Goal: Task Accomplishment & Management: Complete application form

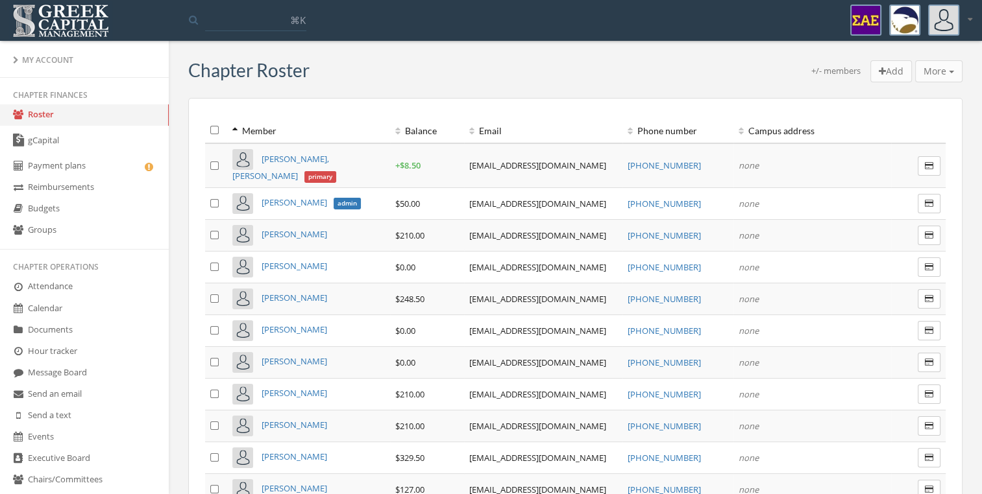
click at [90, 230] on link "Groups" at bounding box center [84, 230] width 169 height 21
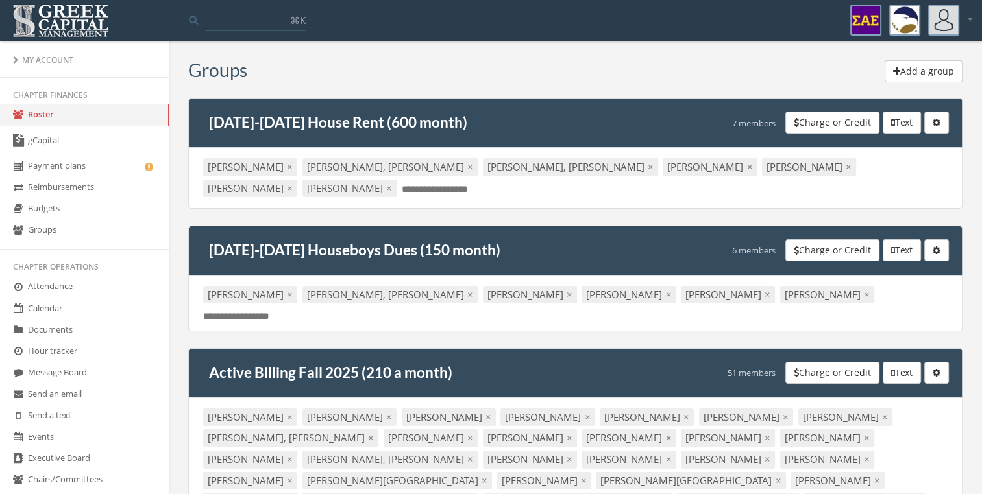
click at [904, 75] on button "Add a group" at bounding box center [923, 71] width 78 height 22
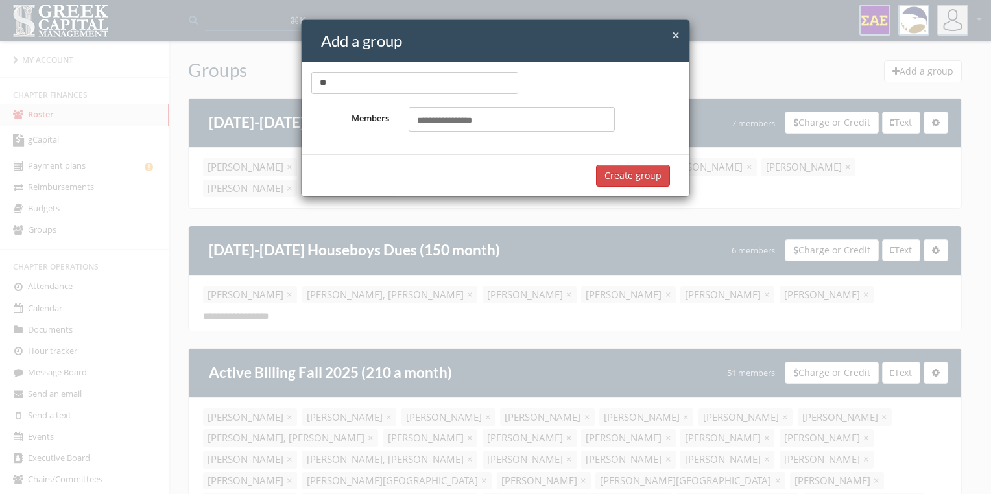
type input "*"
type input "**********"
click at [446, 116] on input "text" at bounding box center [452, 121] width 71 height 12
type input "****"
click at [489, 142] on mark "Wats" at bounding box center [500, 146] width 23 height 15
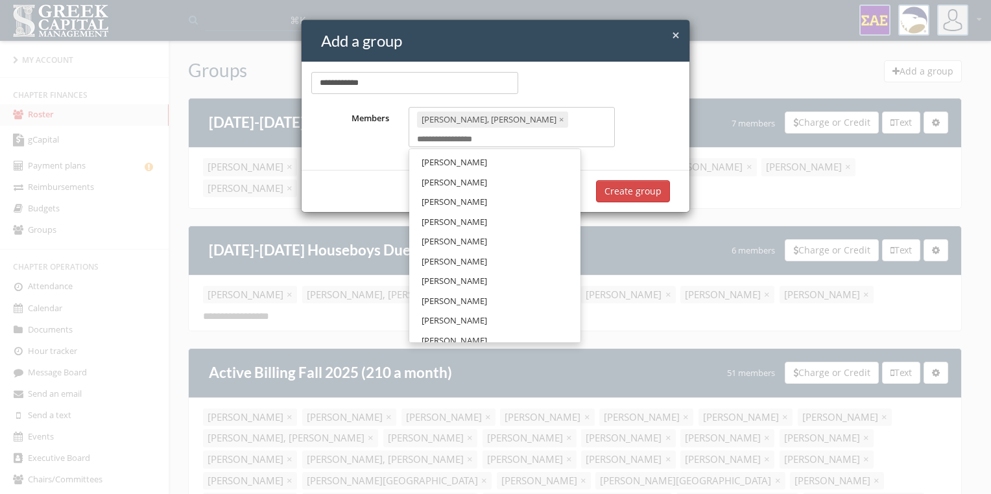
click at [519, 127] on div "[PERSON_NAME], [PERSON_NAME] × Select members..." at bounding box center [512, 127] width 207 height 40
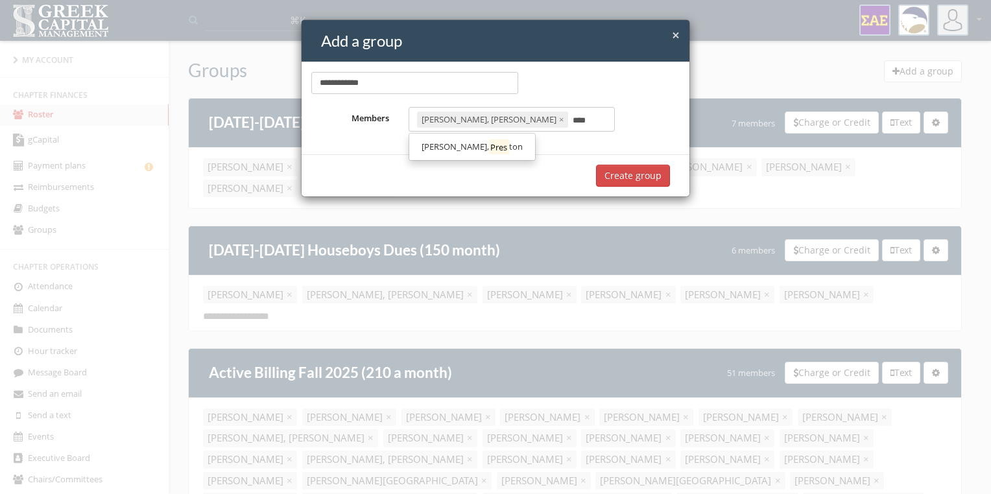
type input "****"
click at [509, 147] on span "ton" at bounding box center [516, 147] width 14 height 12
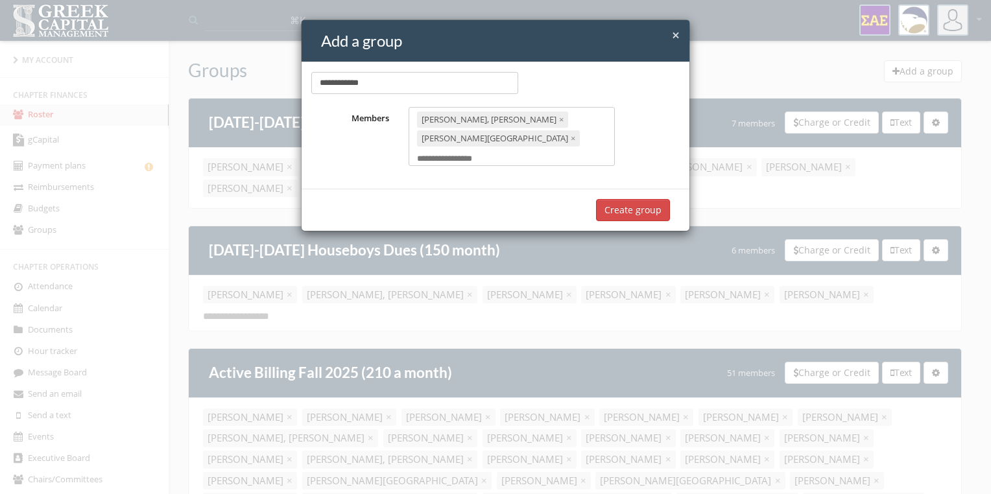
click at [629, 199] on button "Create group" at bounding box center [633, 210] width 74 height 22
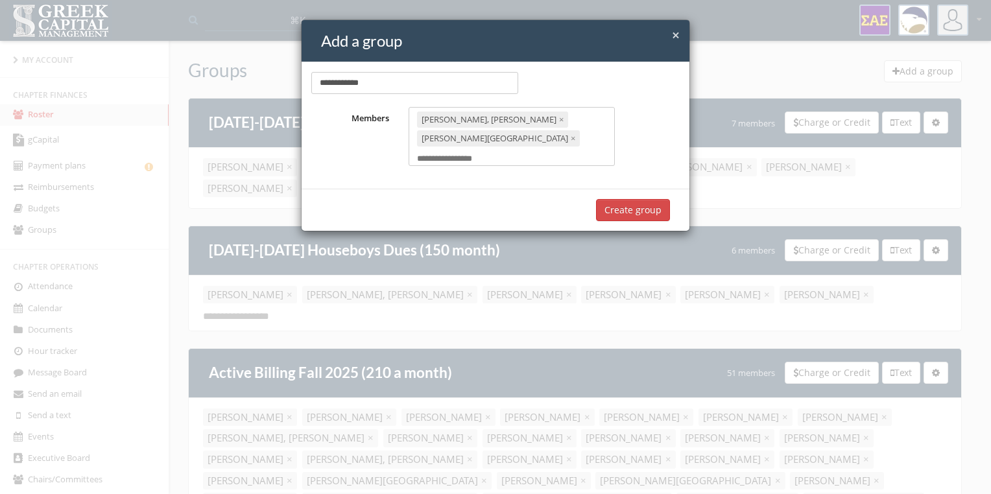
click at [629, 199] on button "Create group" at bounding box center [633, 210] width 74 height 22
click at [615, 199] on button "Create group" at bounding box center [633, 210] width 74 height 22
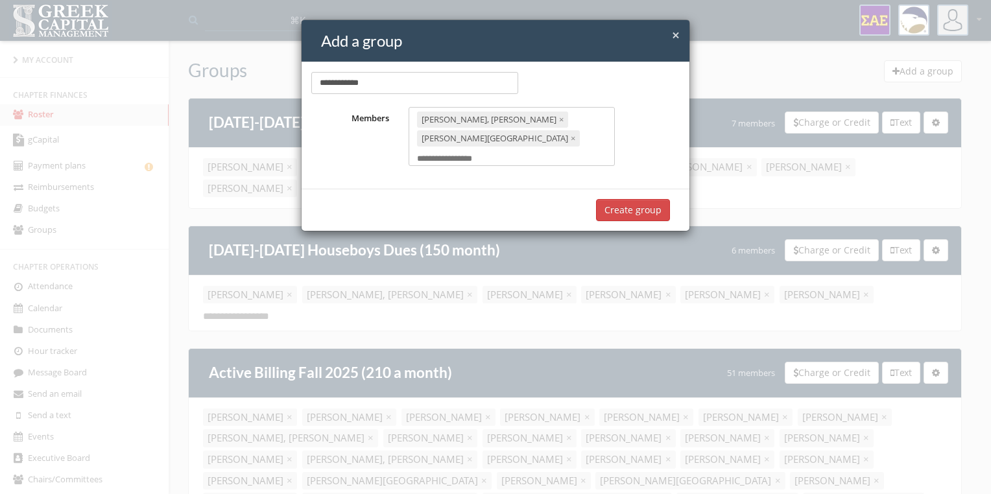
click at [615, 199] on button "Create group" at bounding box center [633, 210] width 74 height 22
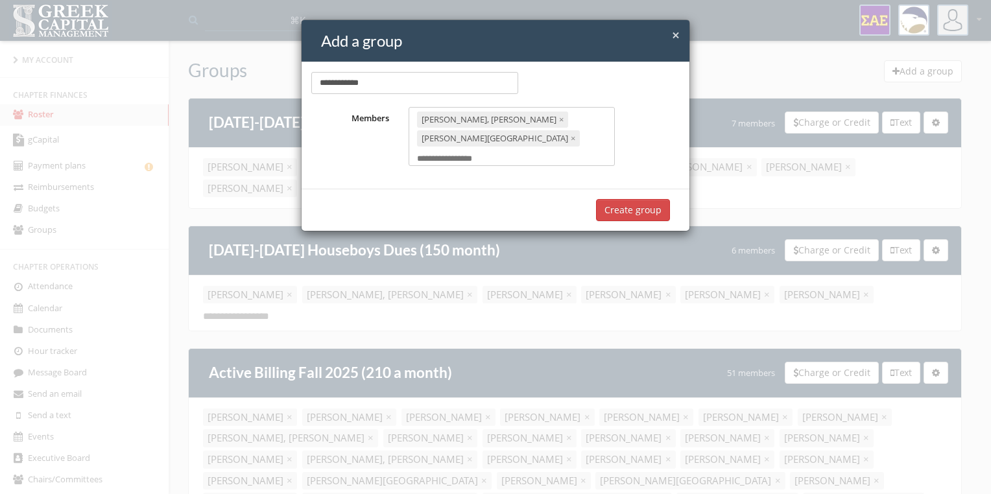
click at [615, 199] on button "Create group" at bounding box center [633, 210] width 74 height 22
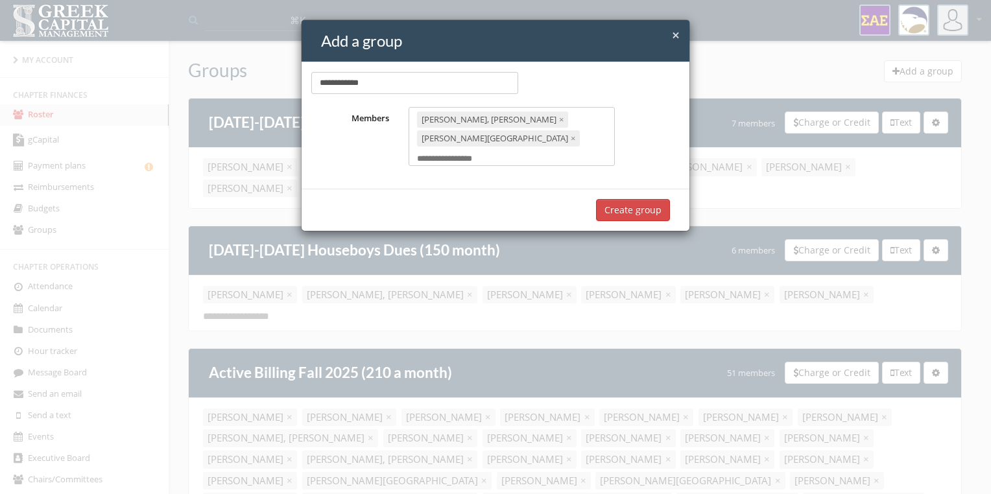
click at [615, 199] on button "Create group" at bounding box center [633, 210] width 74 height 22
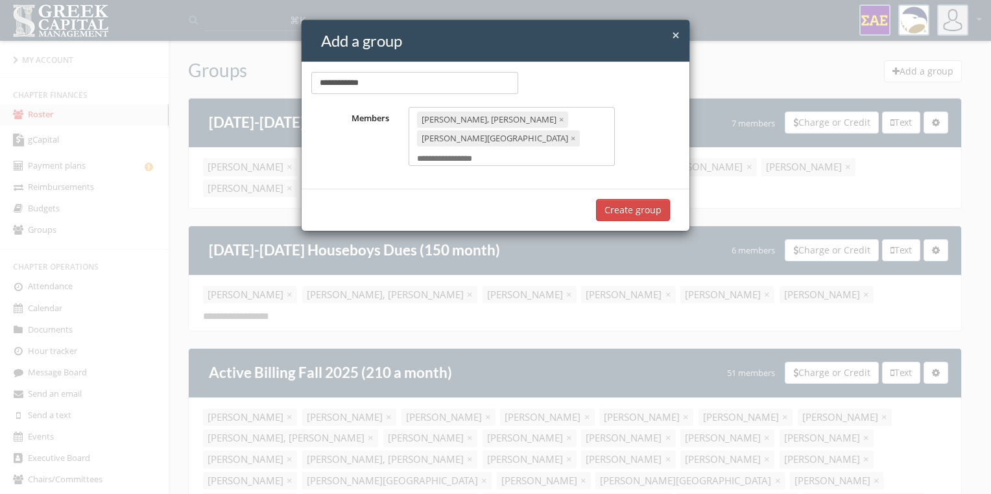
click at [615, 199] on button "Create group" at bounding box center [633, 210] width 74 height 22
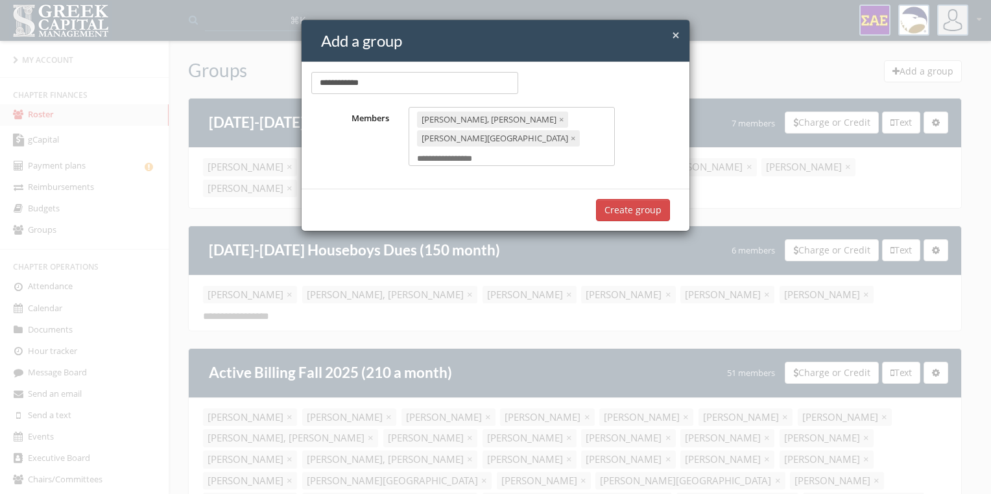
click at [615, 199] on button "Create group" at bounding box center [633, 210] width 74 height 22
click at [660, 199] on button "Create group" at bounding box center [633, 210] width 74 height 22
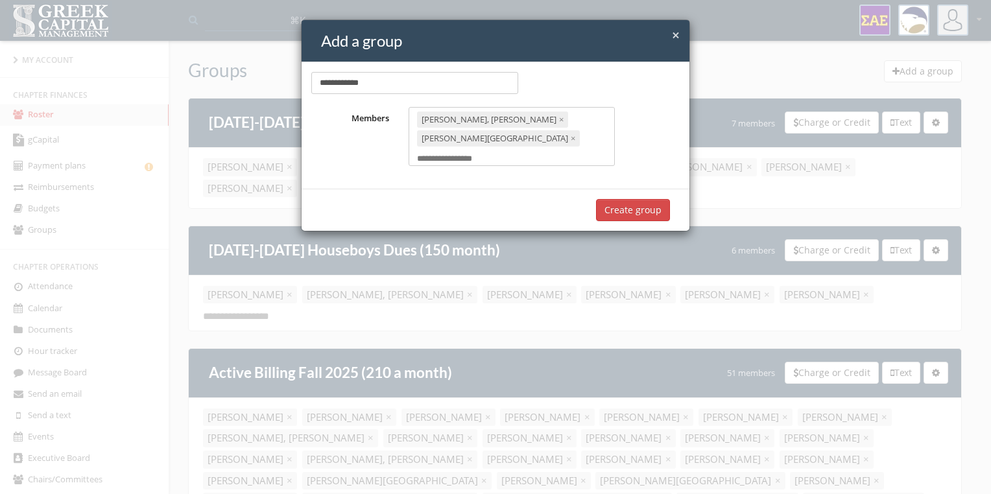
click at [660, 199] on button "Create group" at bounding box center [633, 210] width 74 height 22
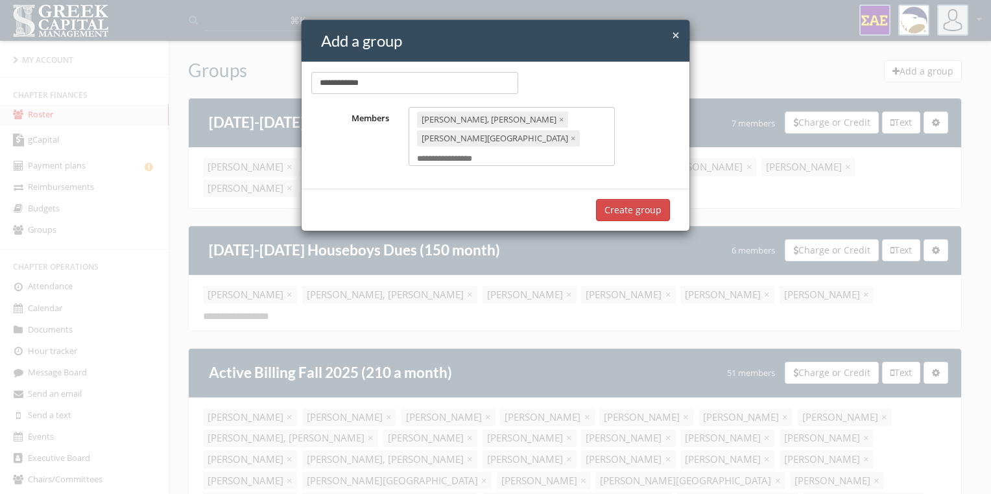
click at [660, 199] on button "Create group" at bounding box center [633, 210] width 74 height 22
click at [642, 199] on button "Create group" at bounding box center [633, 210] width 74 height 22
click at [672, 40] on span "×" at bounding box center [676, 35] width 8 height 18
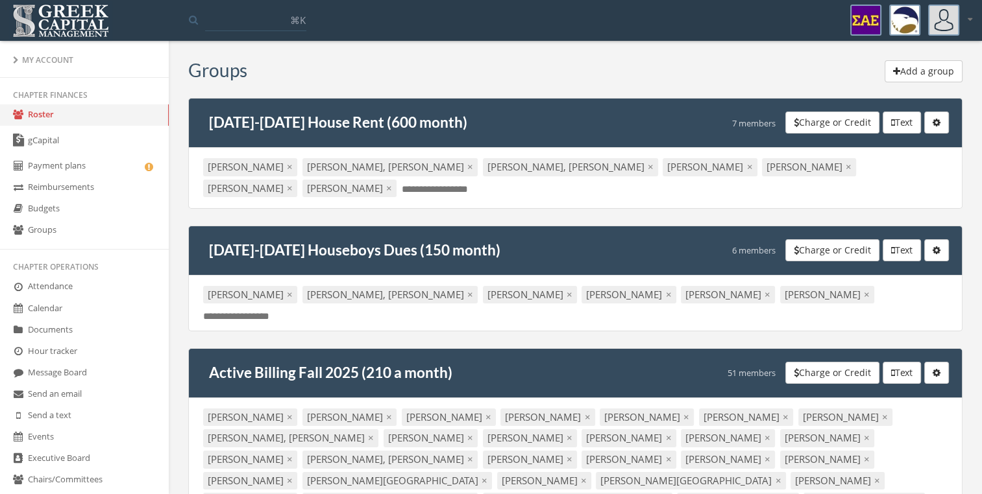
click at [106, 110] on link "Roster" at bounding box center [84, 114] width 169 height 21
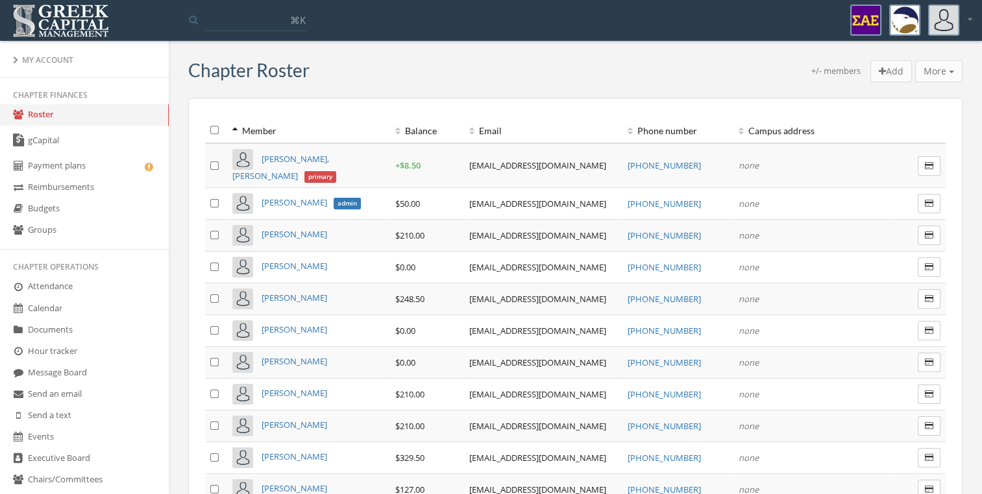
click at [438, 127] on th "Balance" at bounding box center [427, 130] width 74 height 25
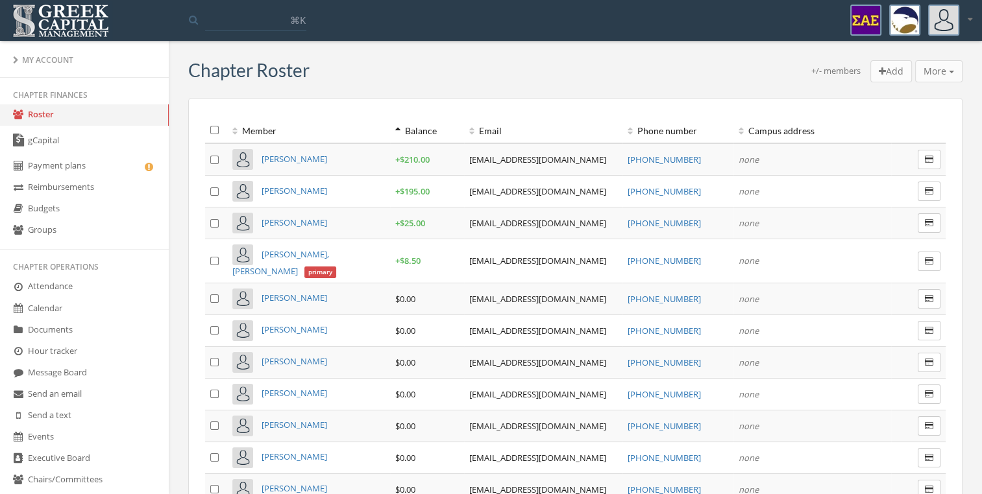
click at [438, 127] on th "Balance" at bounding box center [427, 130] width 74 height 25
